Goal: Task Accomplishment & Management: Manage account settings

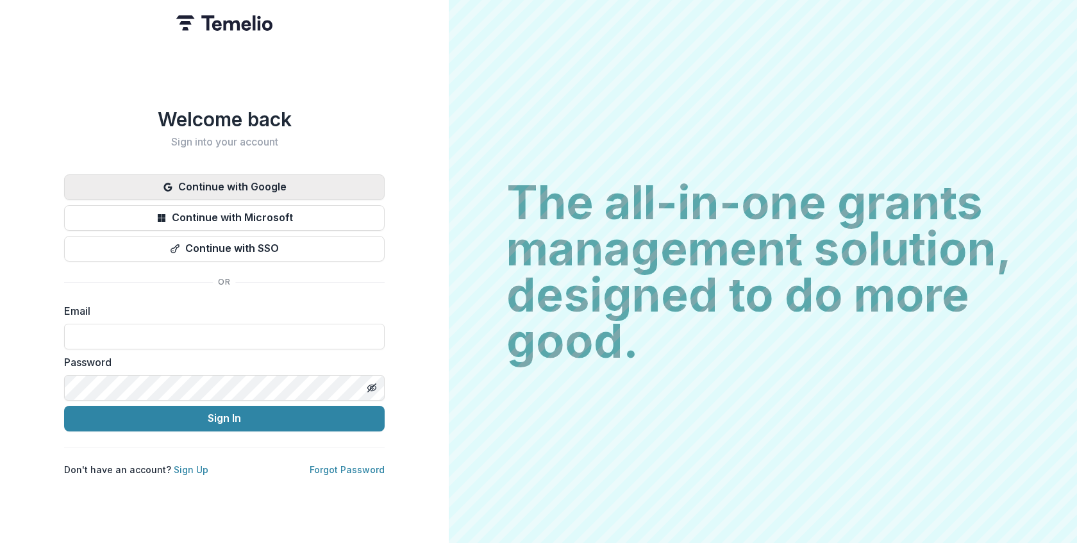
click at [226, 183] on button "Continue with Google" at bounding box center [224, 187] width 321 height 26
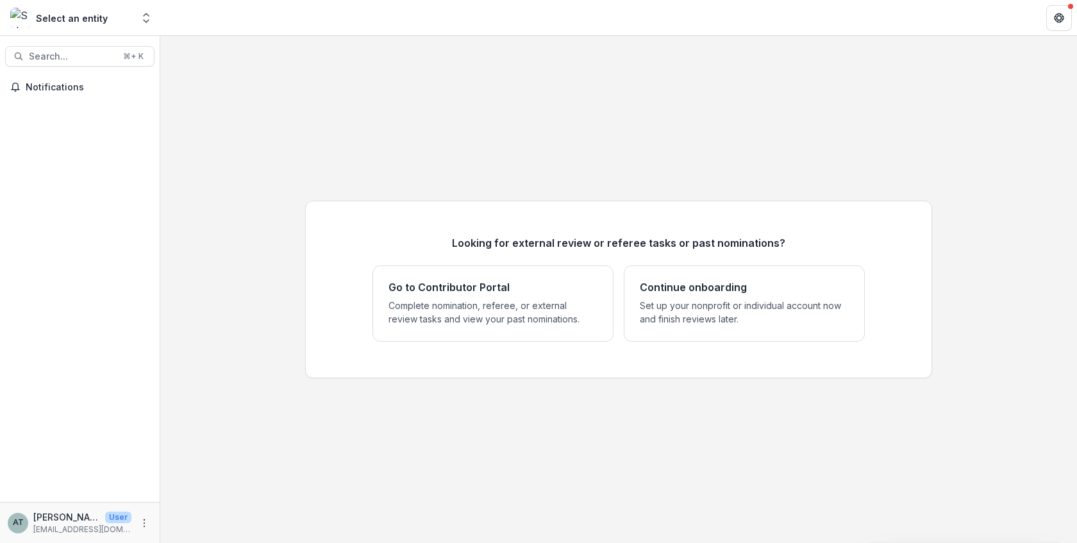
click at [129, 528] on div "AT [PERSON_NAME] User [PERSON_NAME][EMAIL_ADDRESS][DOMAIN_NAME]" at bounding box center [70, 522] width 124 height 25
click at [94, 21] on div "Select an entity" at bounding box center [72, 18] width 72 height 13
click at [147, 20] on icon "Open entity switcher" at bounding box center [146, 18] width 13 height 13
click at [71, 87] on span "Notifications" at bounding box center [88, 87] width 124 height 11
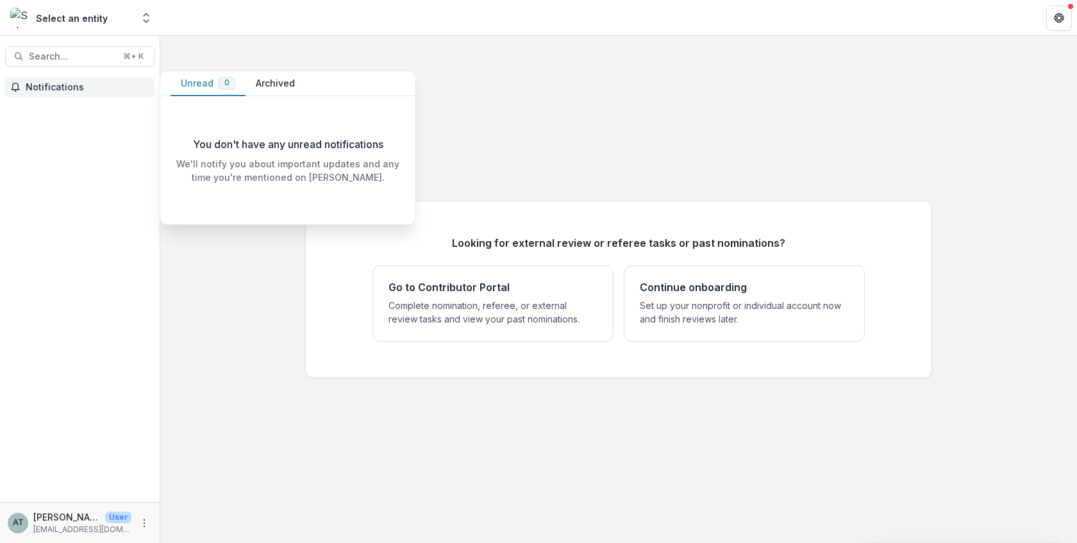
click at [71, 87] on span "Notifications" at bounding box center [88, 87] width 124 height 11
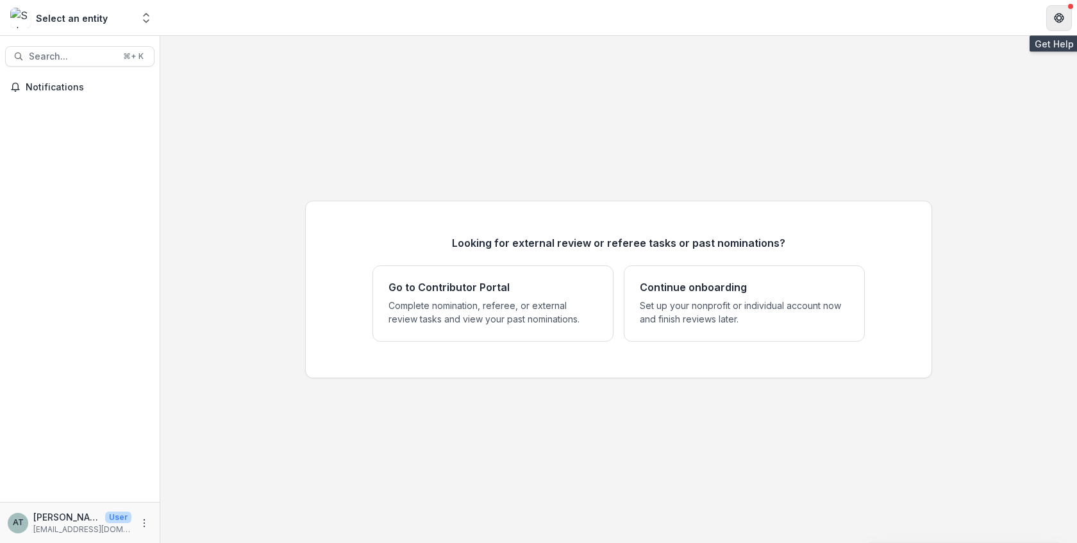
click at [1059, 16] on icon "Get Help" at bounding box center [1059, 18] width 10 height 10
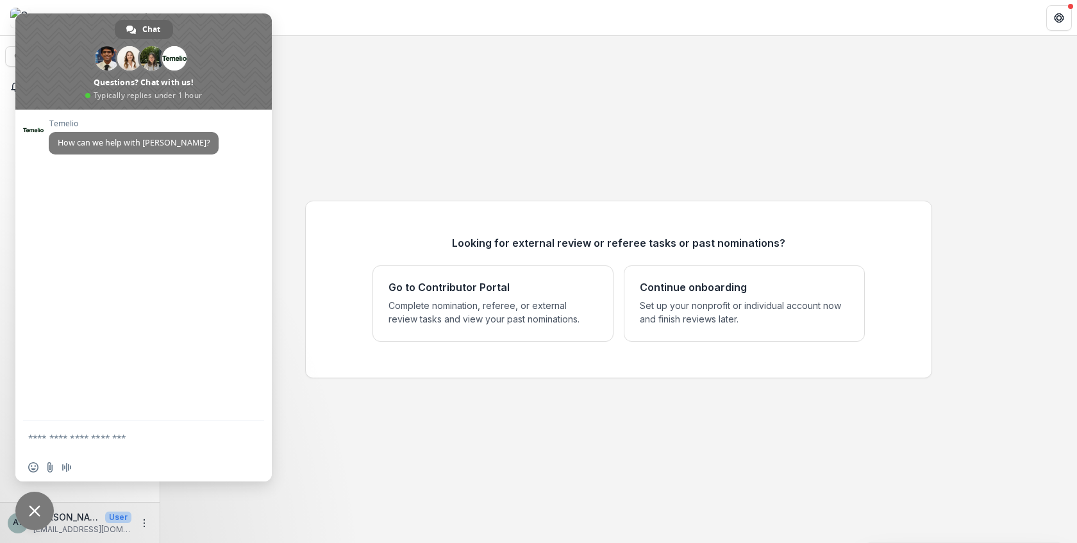
click at [1069, 6] on div at bounding box center [1070, 6] width 5 height 5
click at [407, 142] on div "Looking for external review or referee tasks or past nominations? Go to Contrib…" at bounding box center [618, 289] width 917 height 507
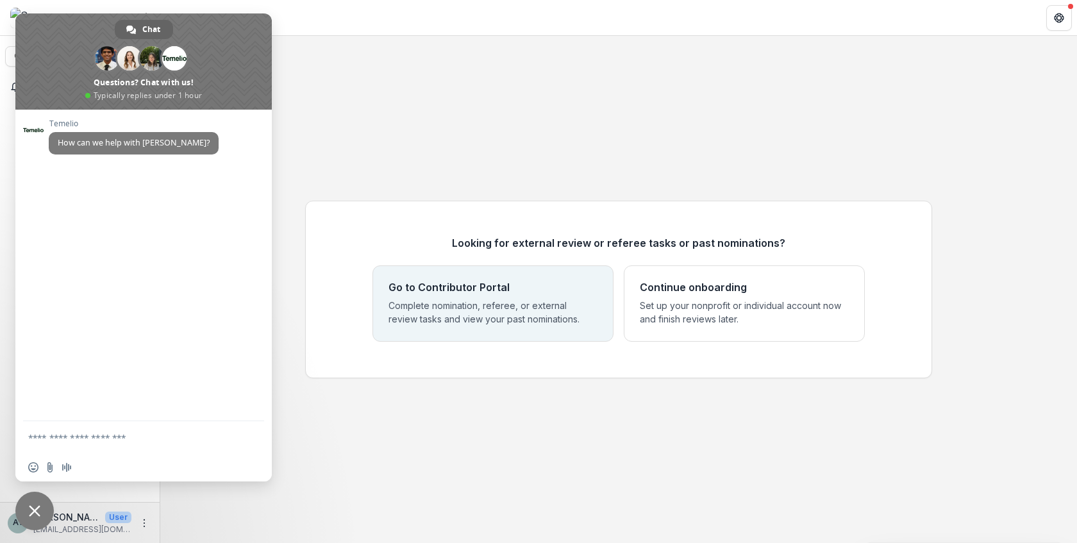
click at [437, 299] on p "Complete nomination, referee, or external review tasks and view your past nomin…" at bounding box center [493, 312] width 209 height 27
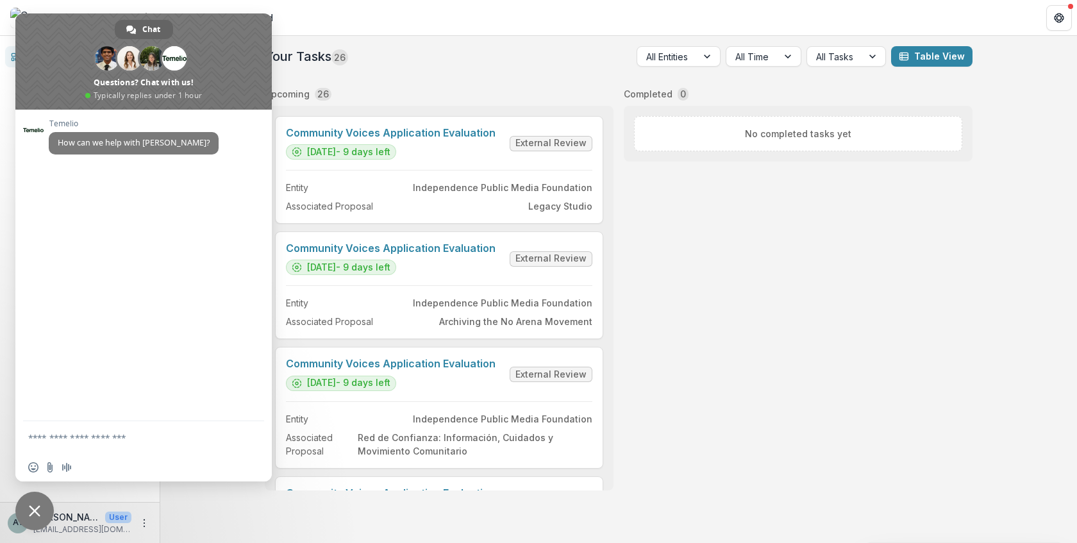
click at [409, 76] on div "Your Tasks 26 All Entities All Time All Tasks Table View Upcoming 26 Community …" at bounding box center [619, 268] width 718 height 465
click at [233, 539] on div "Your Tasks 26 All Entities All Time All Tasks Table View Upcoming 26 Community …" at bounding box center [618, 289] width 917 height 507
click at [34, 524] on span "Close chat" at bounding box center [34, 511] width 38 height 38
